Goal: Task Accomplishment & Management: Use online tool/utility

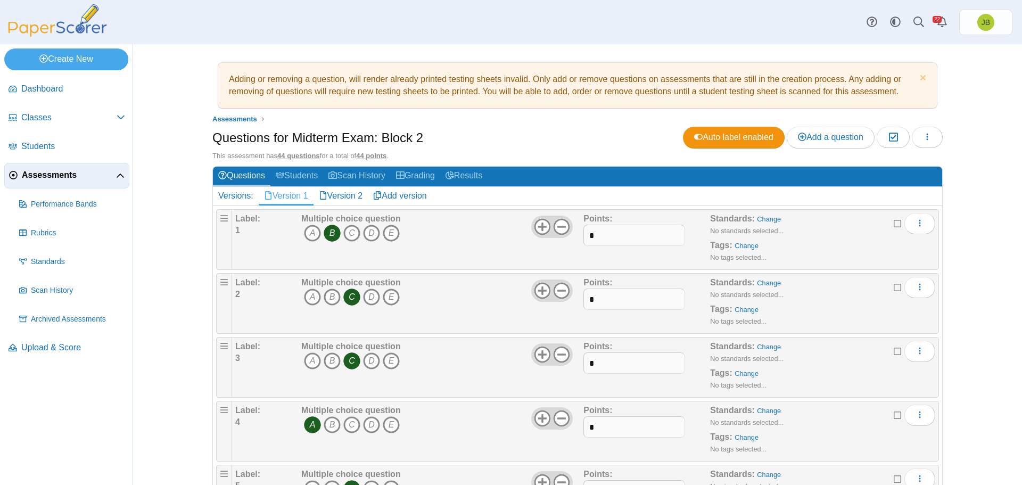
click at [57, 177] on span "Assessments" at bounding box center [69, 175] width 94 height 12
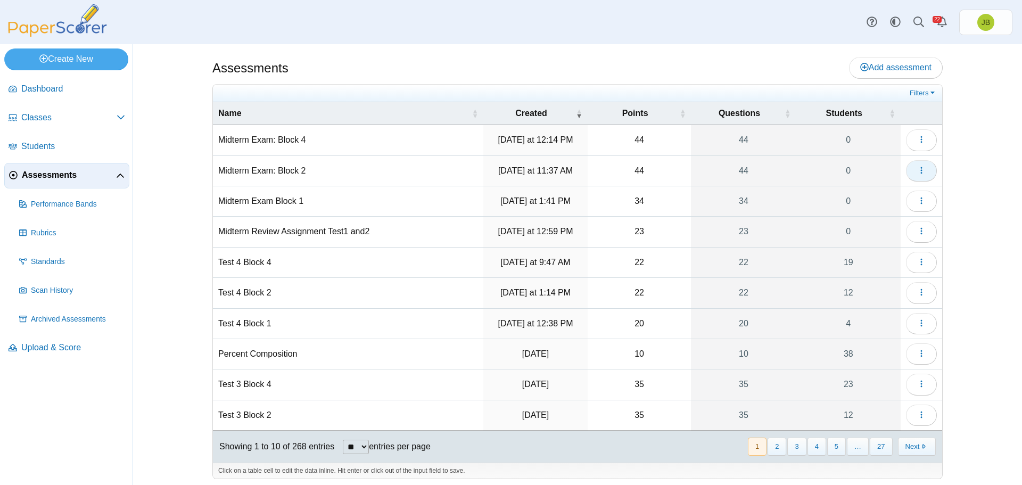
click at [926, 172] on button "button" at bounding box center [921, 170] width 31 height 21
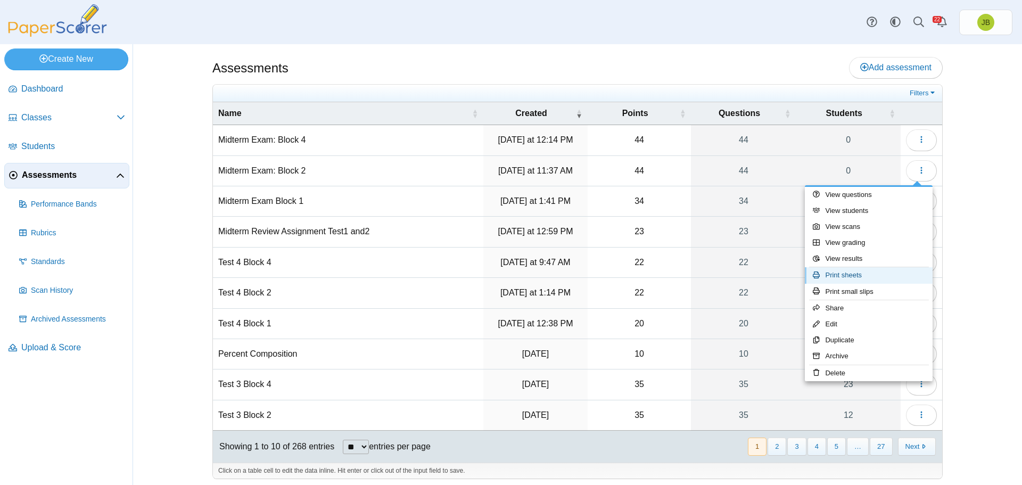
click at [852, 277] on link "Print sheets" at bounding box center [869, 275] width 128 height 16
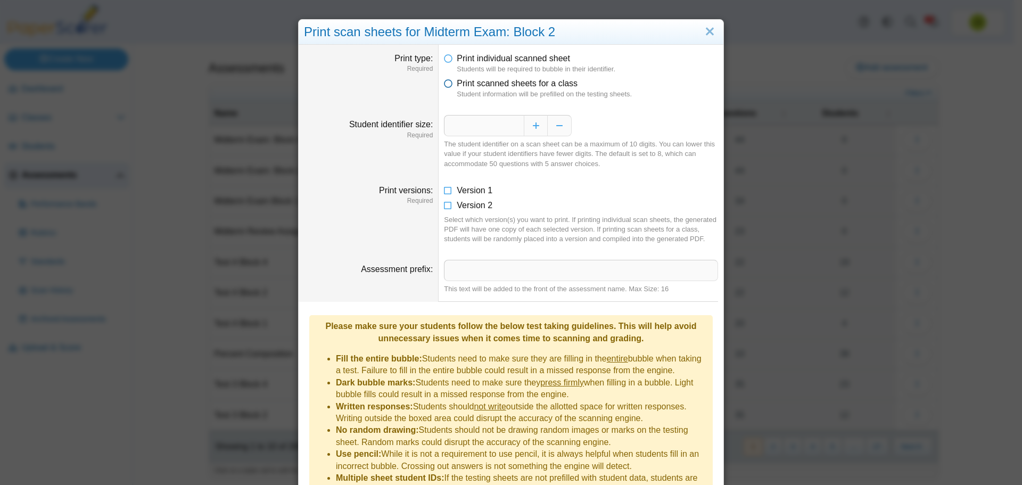
click at [444, 85] on icon at bounding box center [448, 81] width 9 height 7
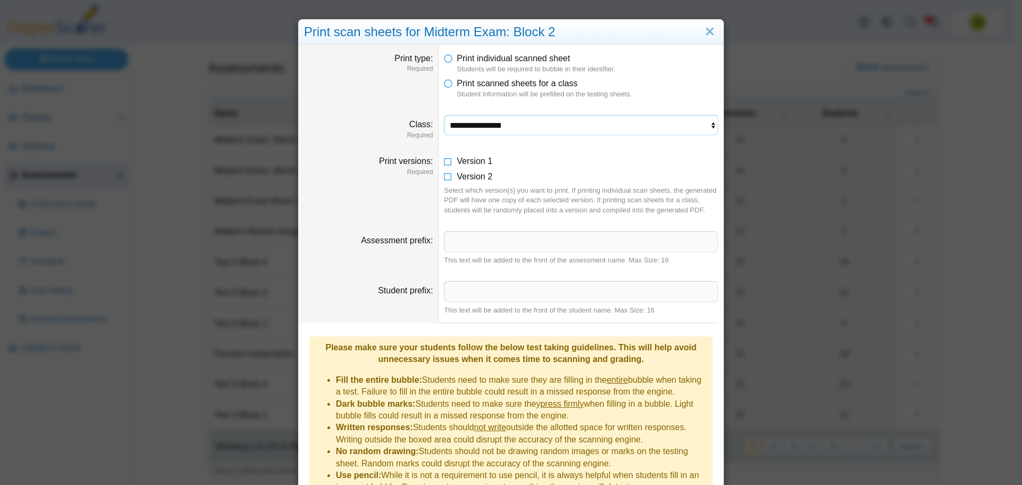
click at [471, 127] on select "**********" at bounding box center [581, 125] width 274 height 20
select select "**********"
click at [444, 115] on select "**********" at bounding box center [581, 125] width 274 height 20
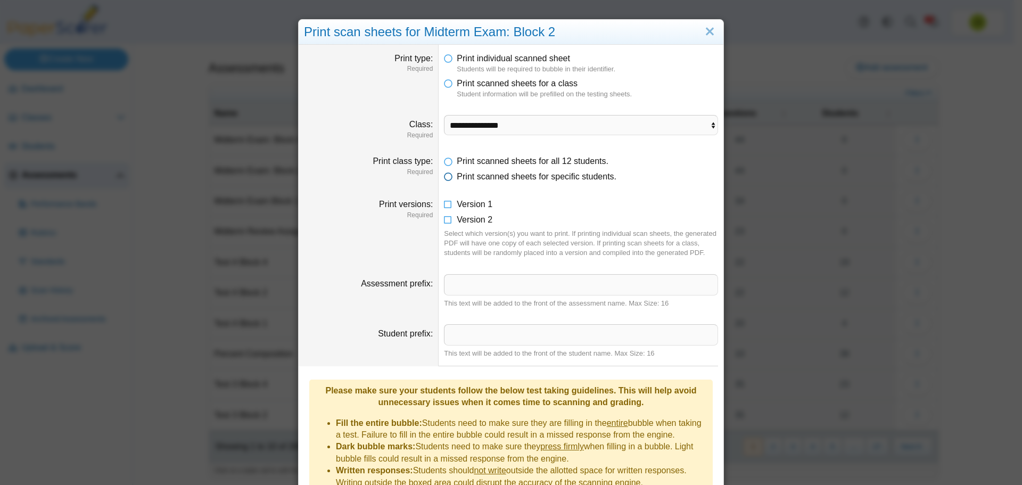
click at [445, 178] on icon at bounding box center [448, 174] width 9 height 7
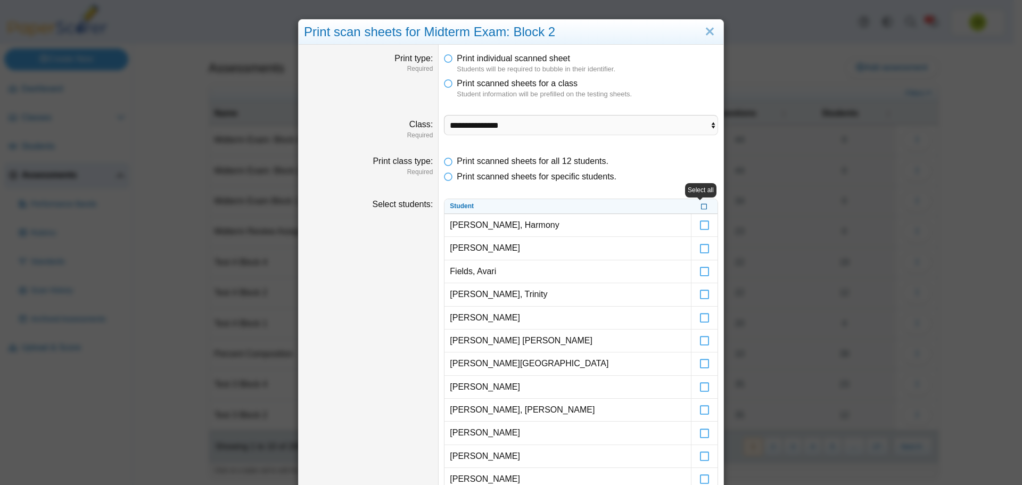
click at [701, 204] on icon at bounding box center [704, 205] width 6 height 6
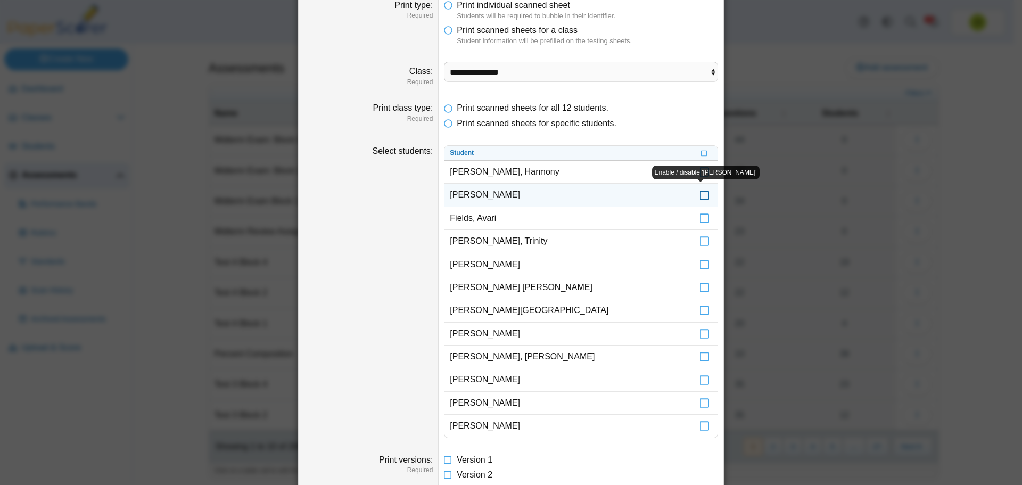
click at [700, 195] on icon at bounding box center [705, 190] width 11 height 10
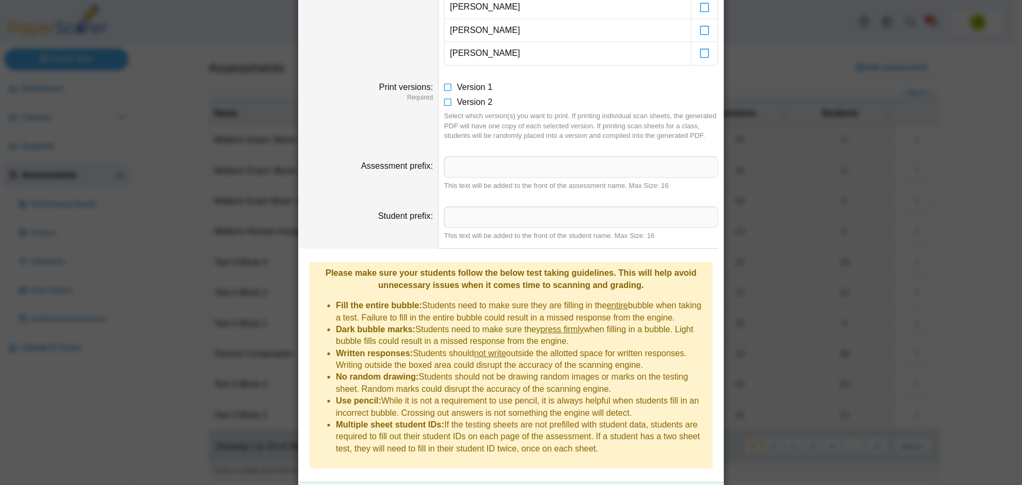
scroll to position [440, 0]
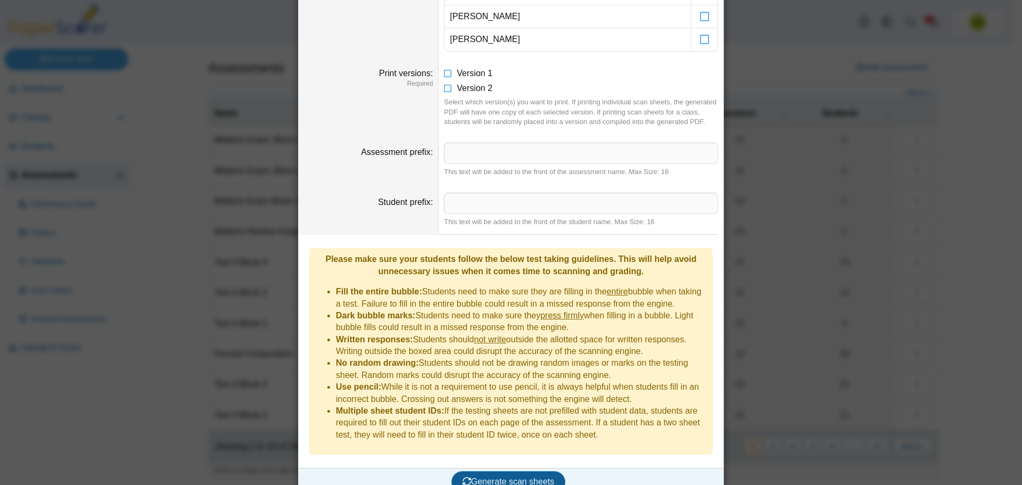
click at [511, 471] on button "Generate scan sheets" at bounding box center [509, 481] width 114 height 21
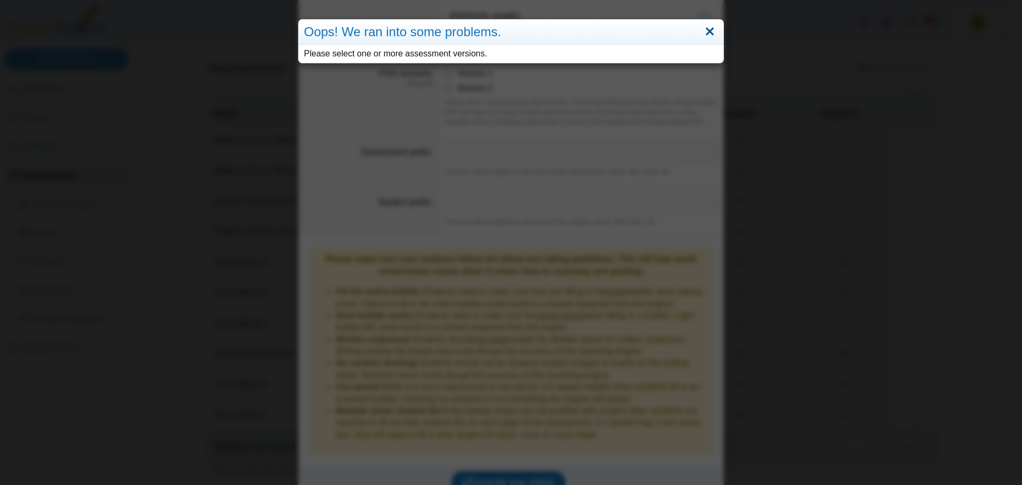
click at [707, 34] on link "Close" at bounding box center [710, 32] width 17 height 18
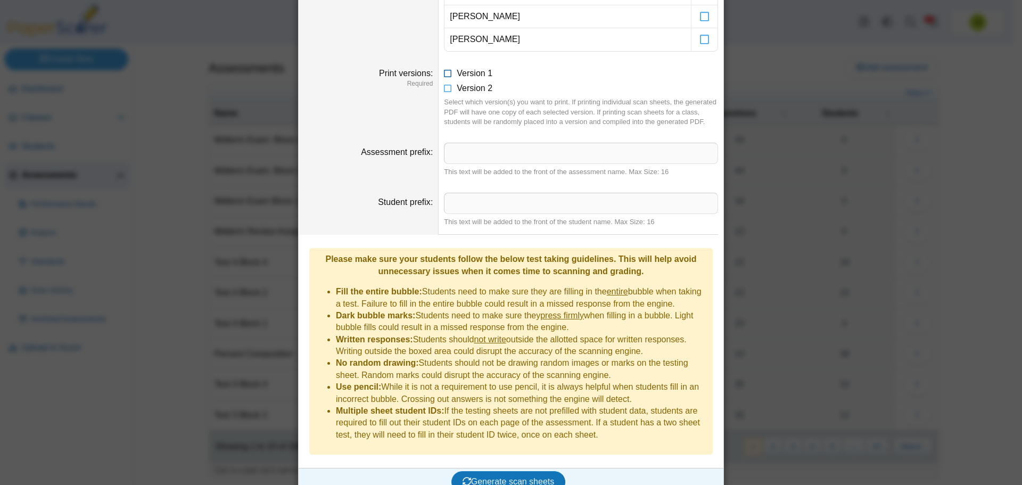
click at [446, 72] on icon at bounding box center [448, 71] width 9 height 7
click at [526, 477] on span "Generate scan sheets" at bounding box center [509, 481] width 92 height 9
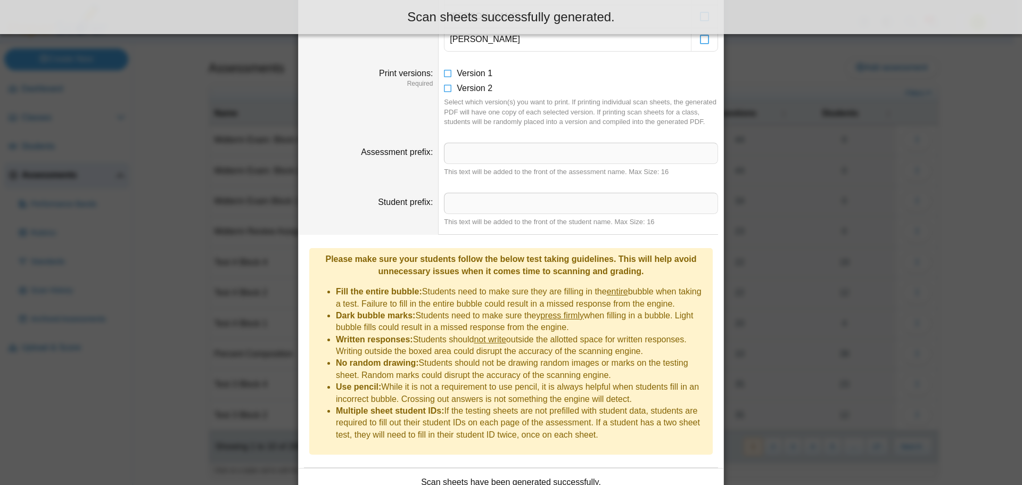
scroll to position [526, 0]
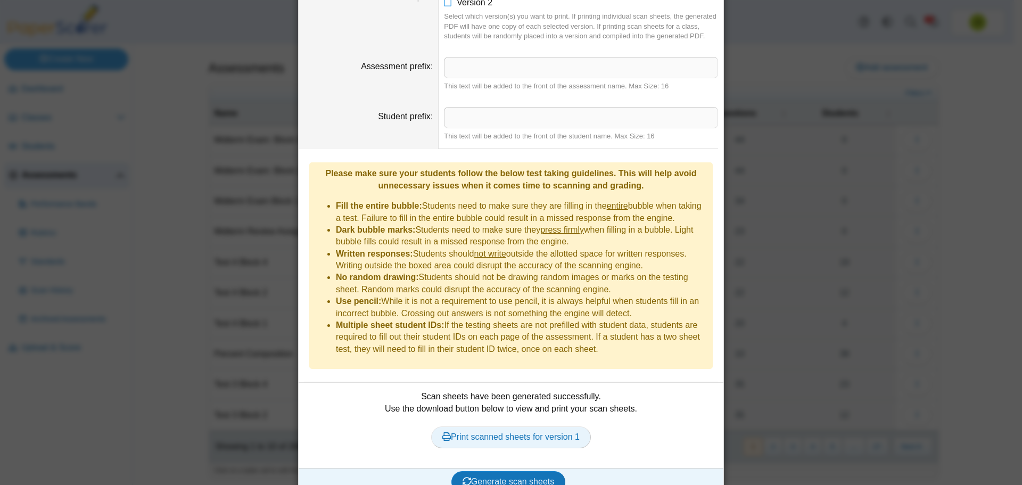
click at [532, 427] on link "Print scanned sheets for version 1" at bounding box center [511, 437] width 160 height 21
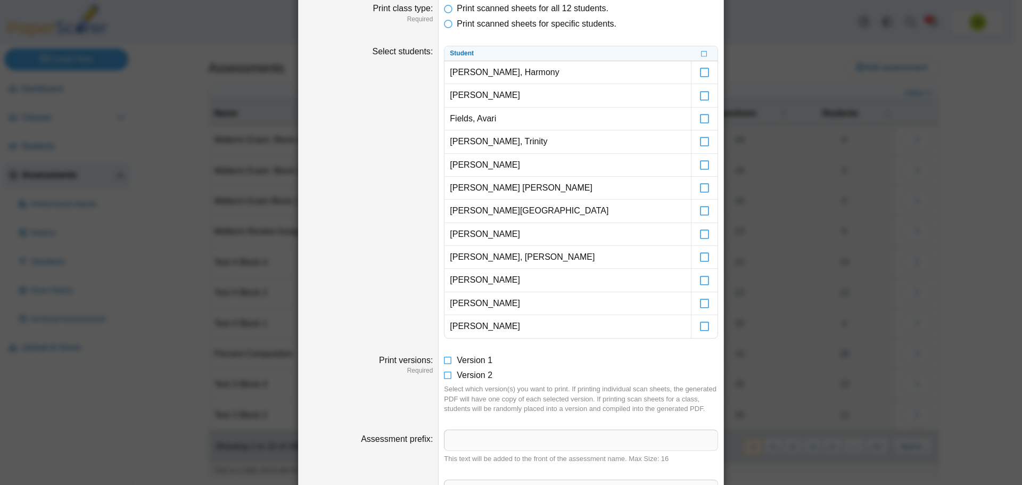
scroll to position [0, 0]
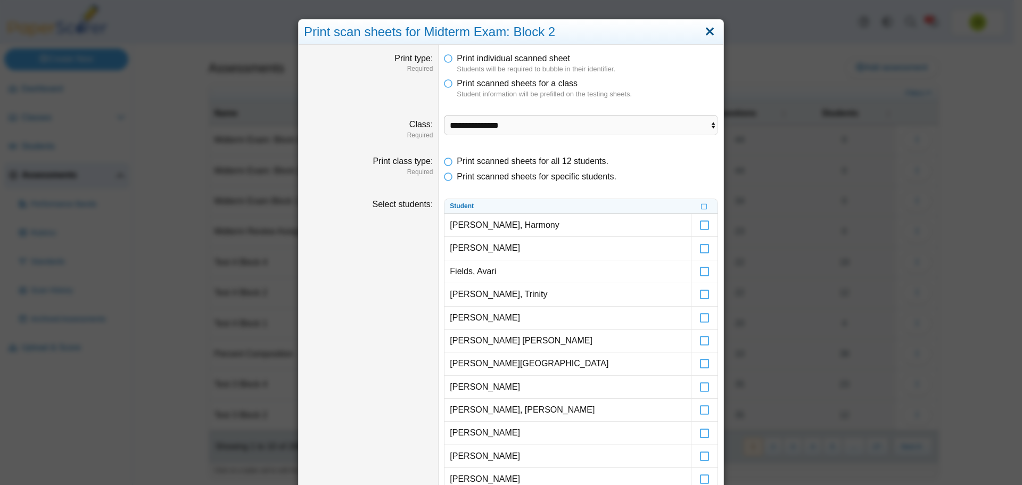
click at [711, 34] on link "Close" at bounding box center [710, 32] width 17 height 18
